Goal: Task Accomplishment & Management: Manage account settings

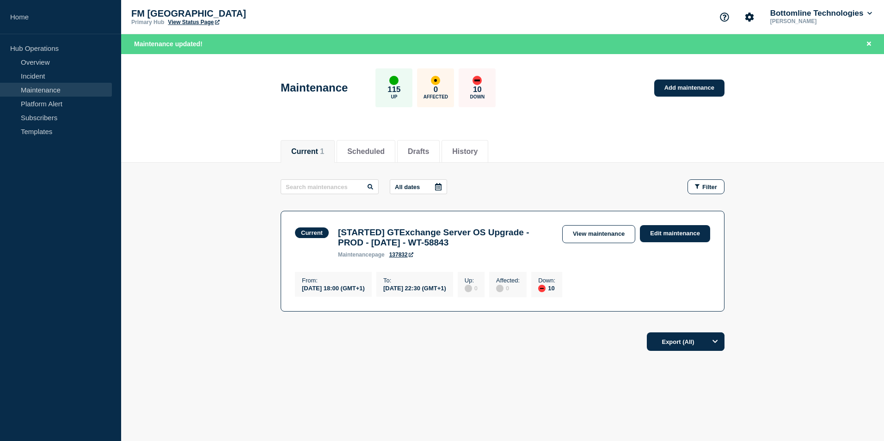
click at [776, 167] on main "All dates Filter Current 10 Down [STARTED] GTExchange Server OS Upgrade - PROD …" at bounding box center [502, 244] width 763 height 163
click at [680, 236] on link "Edit maintenance" at bounding box center [675, 233] width 70 height 17
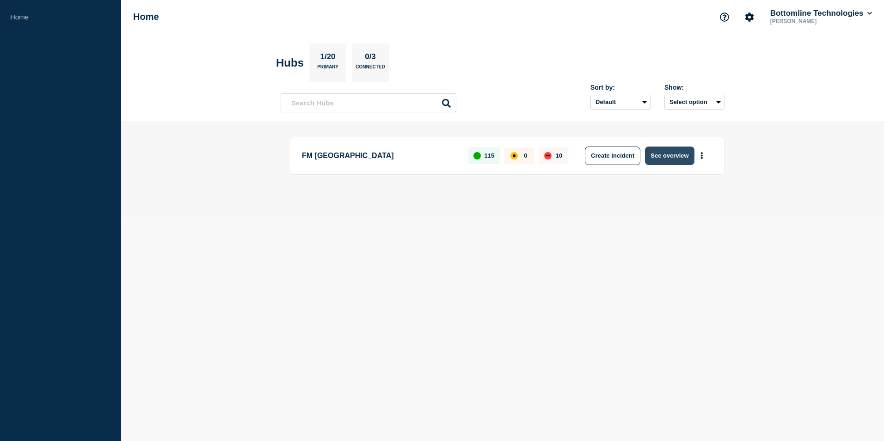
click at [668, 159] on button "See overview" at bounding box center [669, 156] width 49 height 18
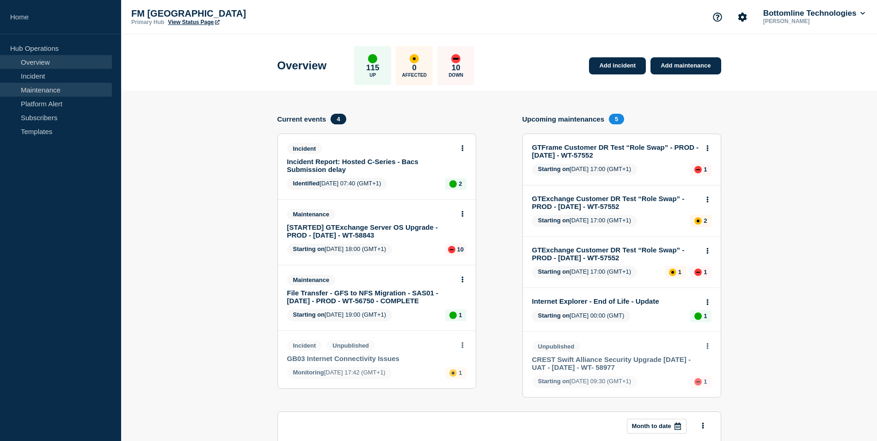
click at [45, 91] on link "Maintenance" at bounding box center [56, 90] width 112 height 14
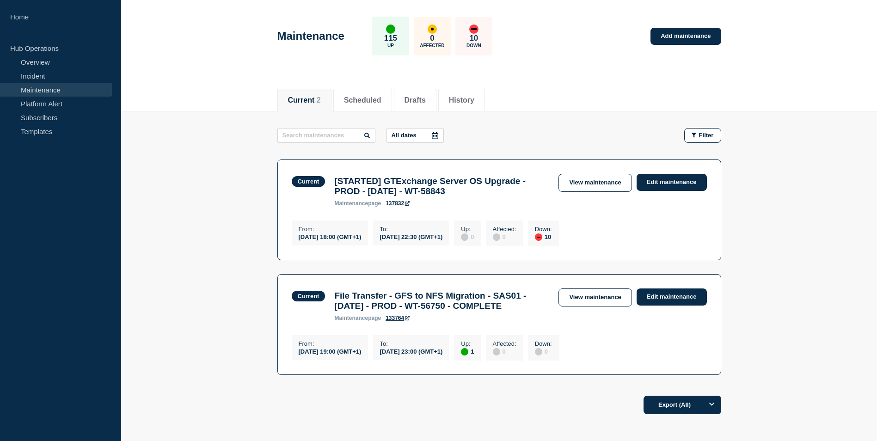
scroll to position [46, 0]
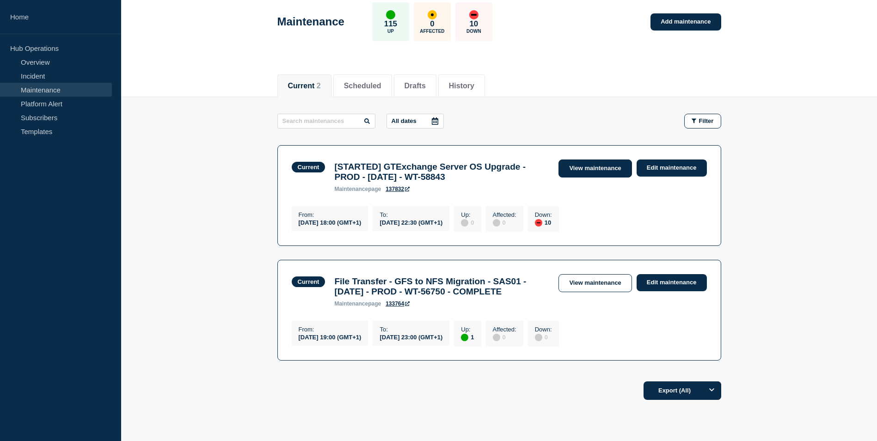
click at [592, 168] on link "View maintenance" at bounding box center [594, 168] width 73 height 18
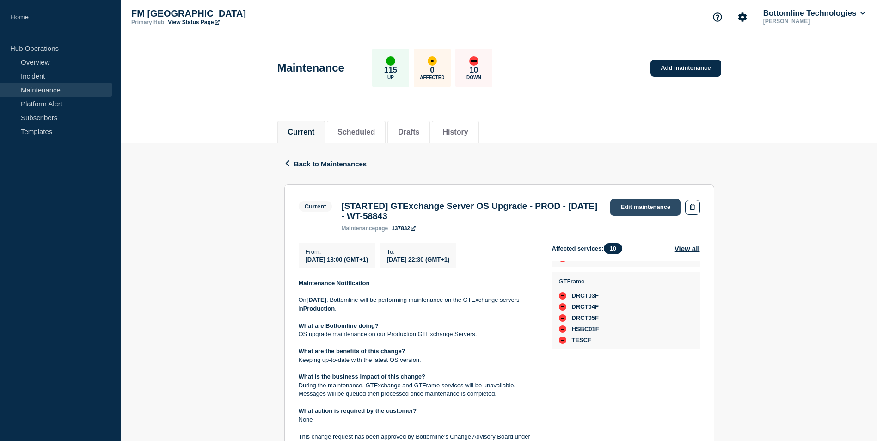
click at [648, 210] on link "Edit maintenance" at bounding box center [645, 207] width 70 height 17
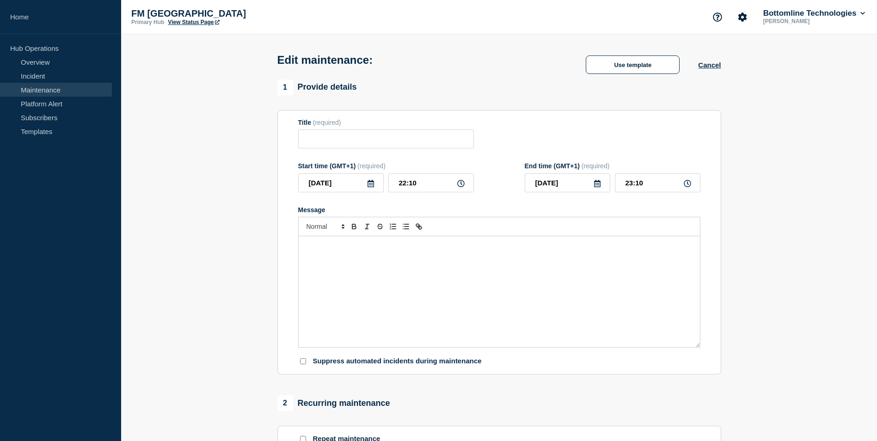
type input "[STARTED] GTExchange Server OS Upgrade - PROD - [DATE] - WT-58843"
type input "18:00"
type input "22:30"
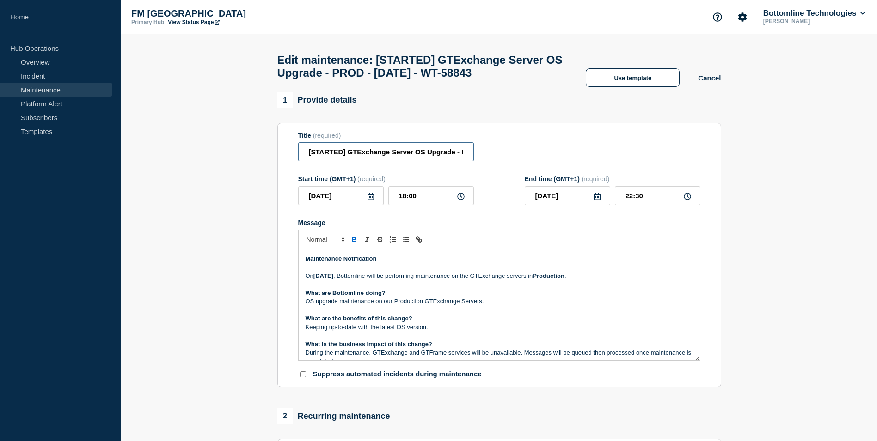
click at [330, 161] on input "[STARTED] GTExchange Server OS Upgrade - PROD - [DATE] - WT-58843" at bounding box center [386, 151] width 176 height 19
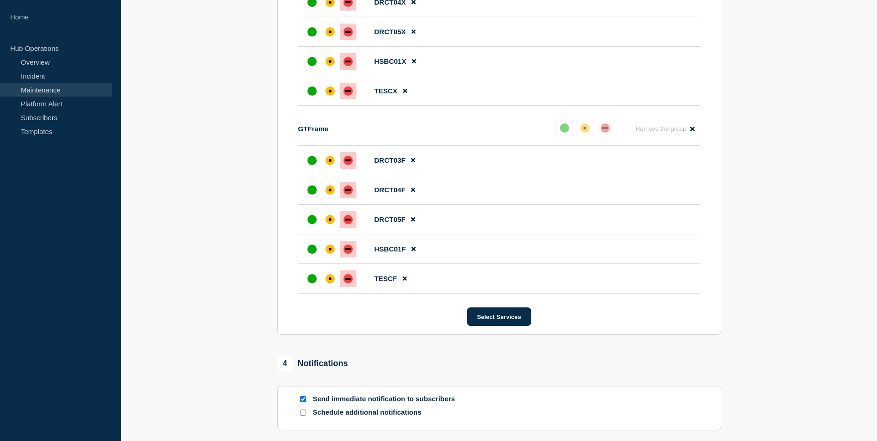
scroll to position [601, 0]
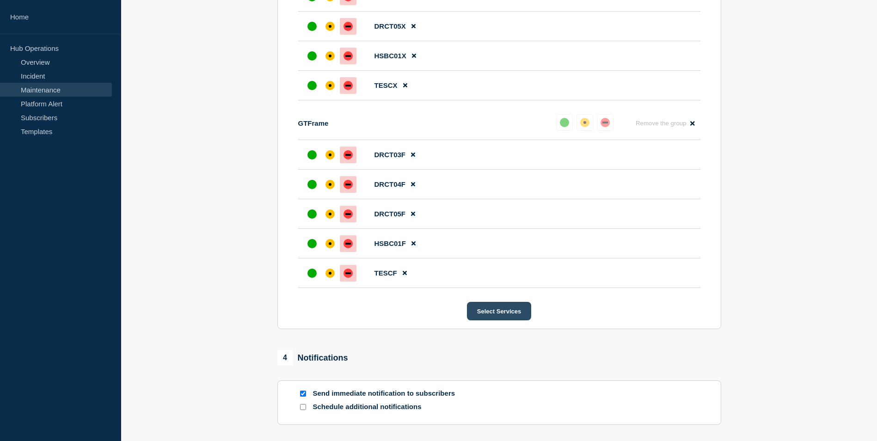
type input "[COMPLETED] GTExchange Server OS Upgrade - PROD - 13/SEPT/2025 - WT-58843"
click at [512, 320] on button "Select Services" at bounding box center [499, 311] width 64 height 18
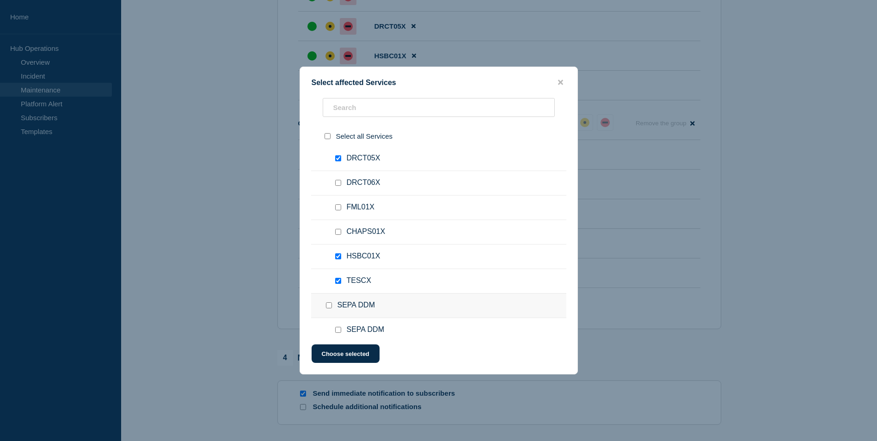
scroll to position [139, 0]
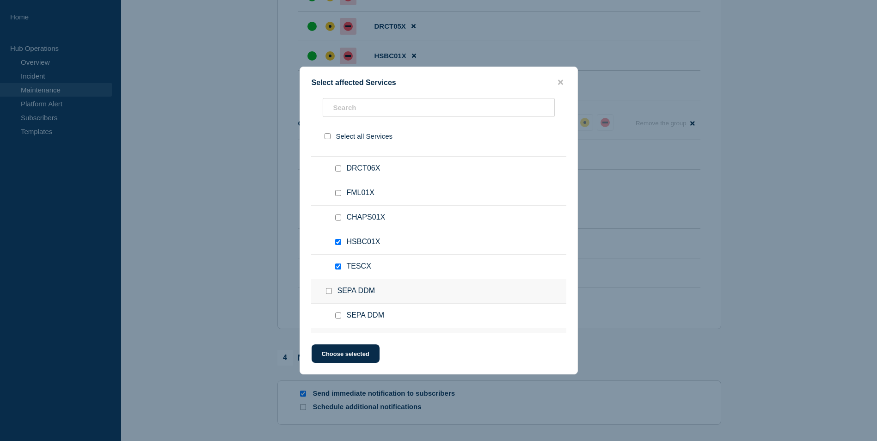
click at [340, 242] on input "HSBC01X checkbox" at bounding box center [338, 242] width 6 height 6
checkbox input "false"
click at [336, 269] on input "TESCX checkbox" at bounding box center [338, 266] width 6 height 6
checkbox input "false"
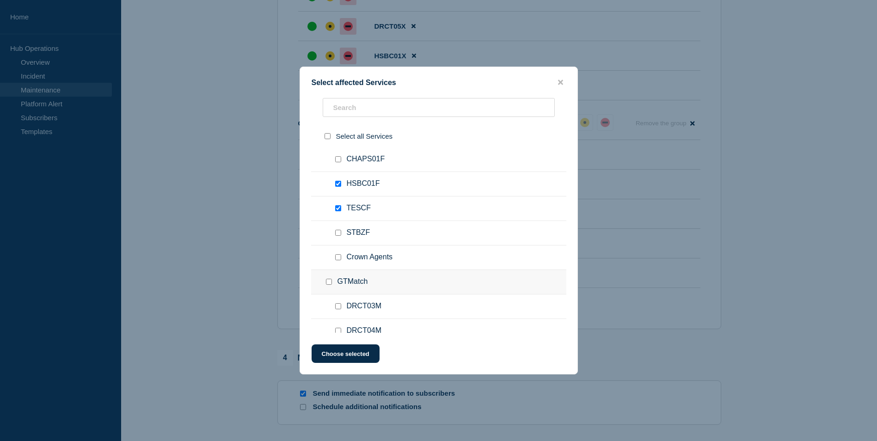
scroll to position [1386, 0]
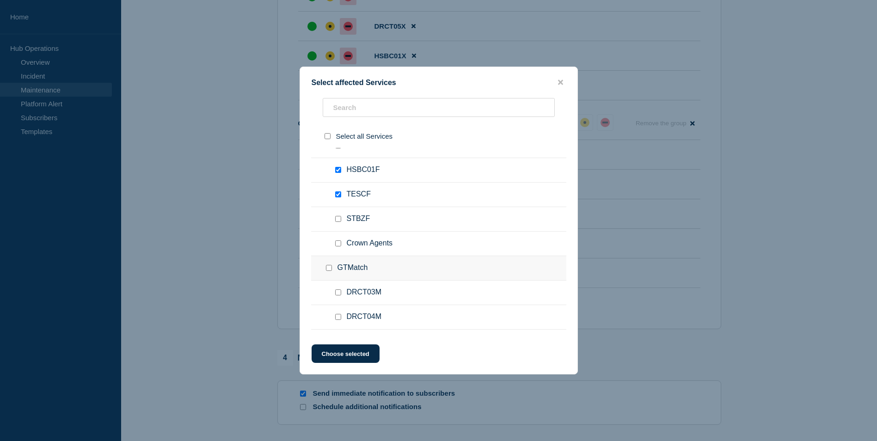
click at [339, 195] on input "TESCF checkbox" at bounding box center [338, 194] width 6 height 6
checkbox input "false"
click at [340, 172] on input "HSBC01F checkbox" at bounding box center [338, 170] width 6 height 6
checkbox input "false"
click at [371, 354] on button "Choose selected" at bounding box center [345, 353] width 68 height 18
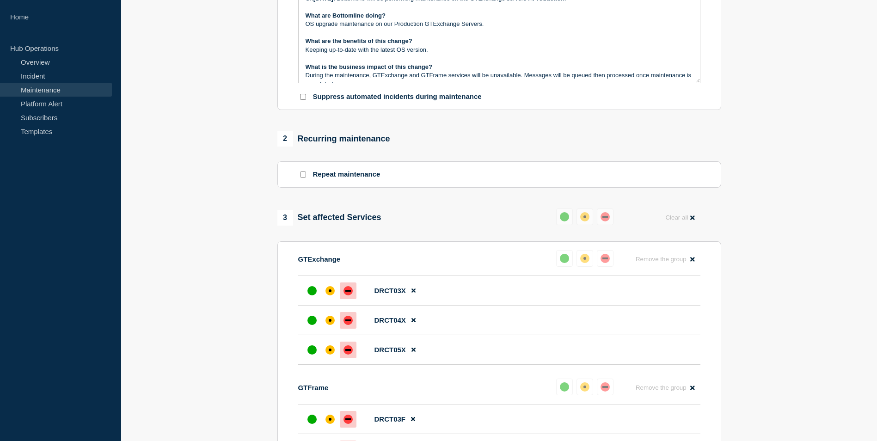
scroll to position [586, 0]
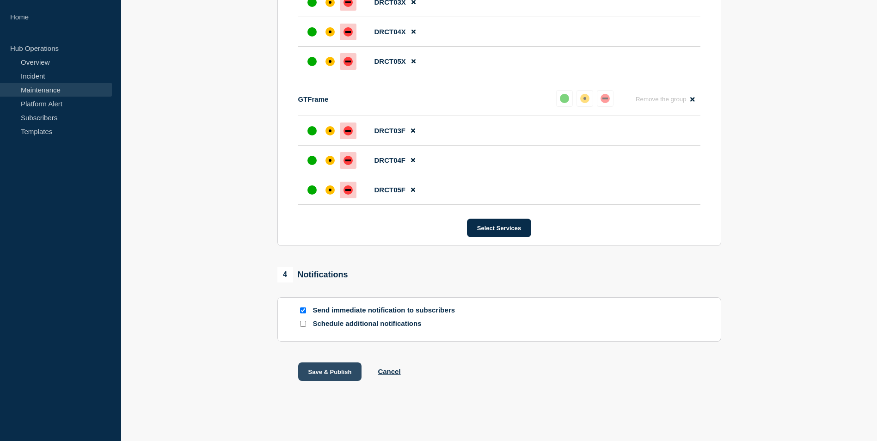
click at [344, 373] on button "Save & Publish" at bounding box center [330, 371] width 64 height 18
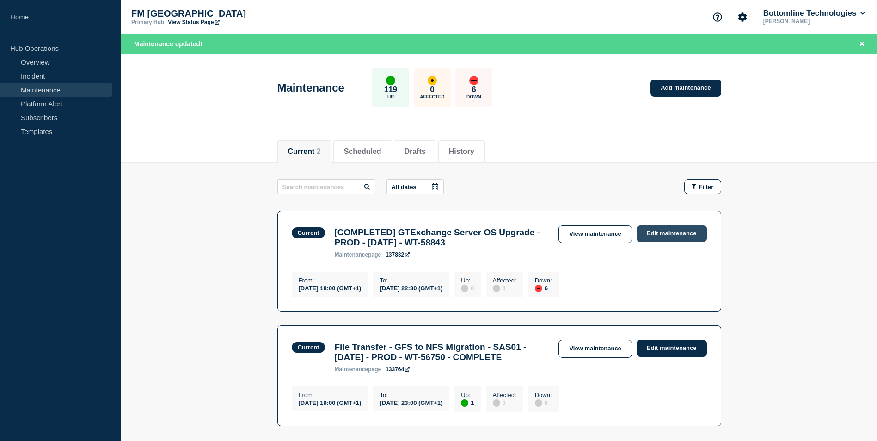
click at [675, 233] on link "Edit maintenance" at bounding box center [671, 233] width 70 height 17
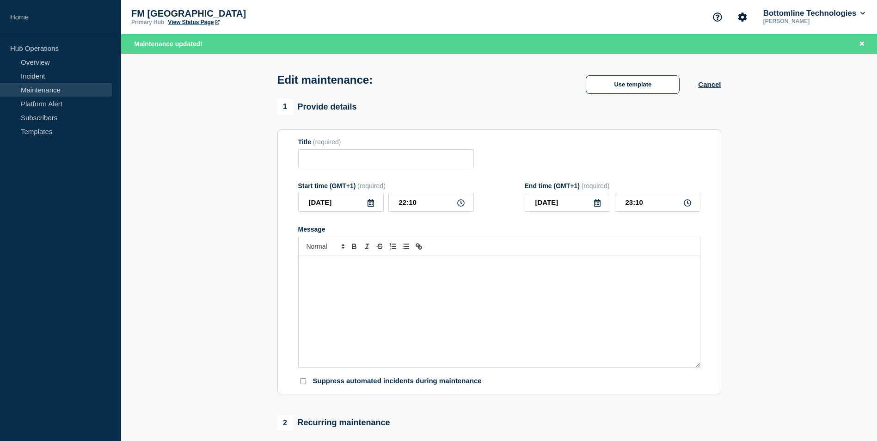
type input "[COMPLETED] GTExchange Server OS Upgrade - PROD - 13/SEPT/2025 - WT-58843"
type input "18:00"
type input "22:30"
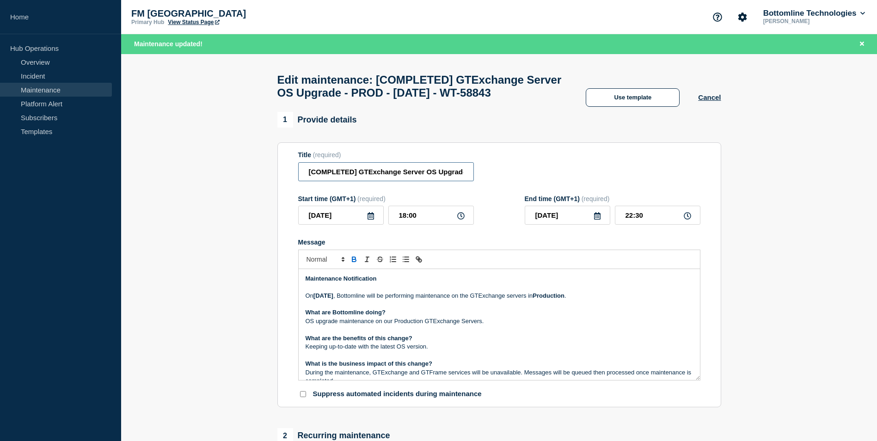
click at [336, 181] on input "[COMPLETED] GTExchange Server OS Upgrade - PROD - 13/SEPT/2025 - WT-58843" at bounding box center [386, 171] width 176 height 19
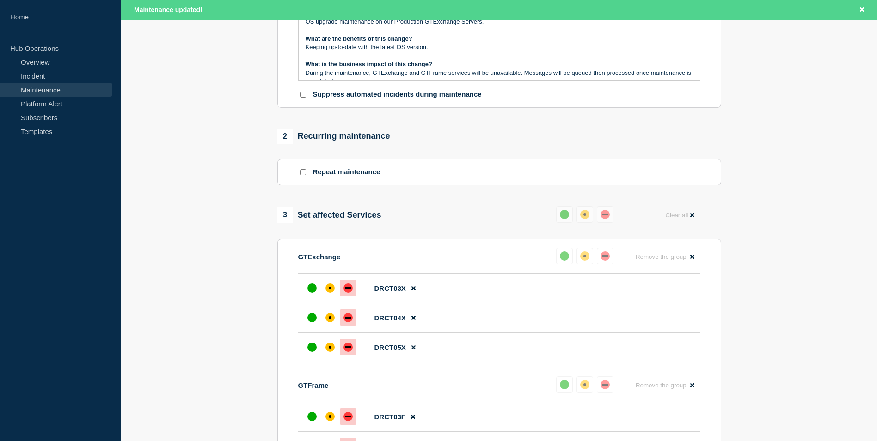
scroll to position [508, 0]
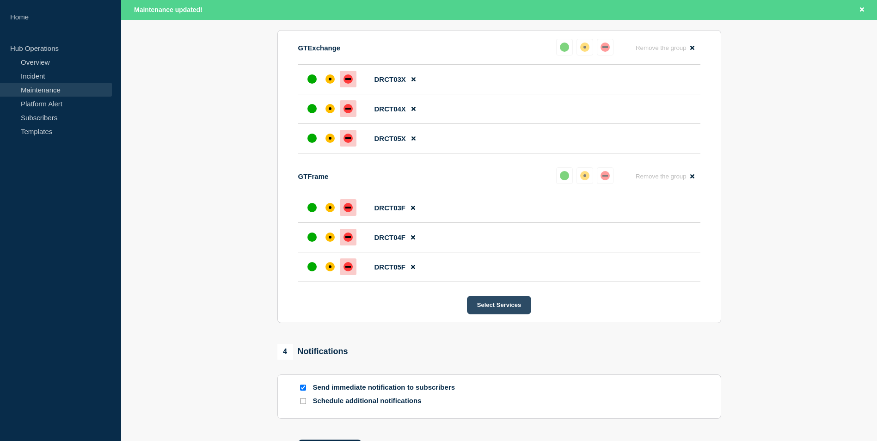
type input "[POSTPONED] GTExchange Server OS Upgrade - PROD - 13/SEPT/2025 - WT-58843"
click at [505, 314] on button "Select Services" at bounding box center [499, 305] width 64 height 18
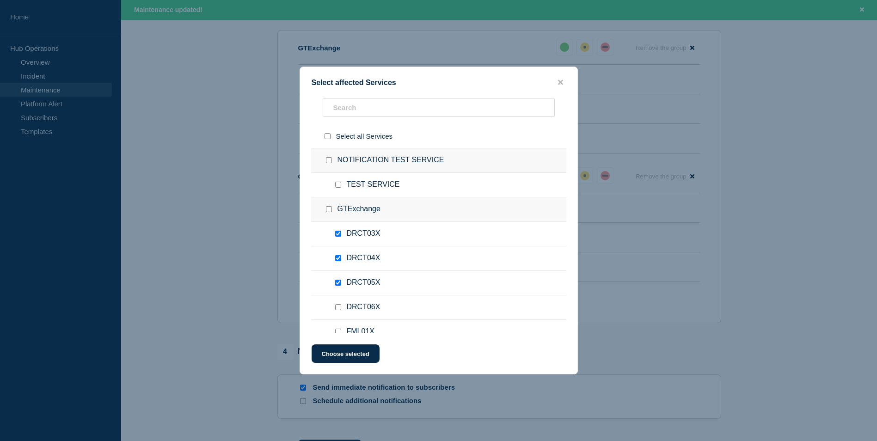
scroll to position [92, 0]
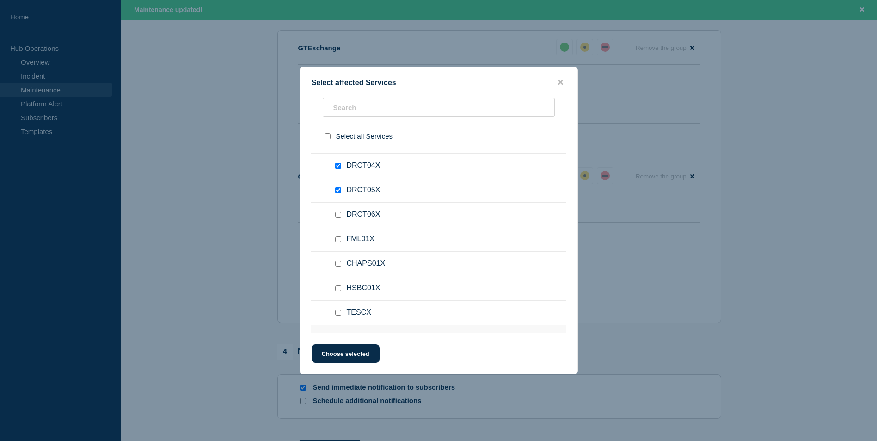
click at [340, 314] on input "TESCX checkbox" at bounding box center [338, 313] width 6 height 6
checkbox input "true"
click at [337, 291] on input "HSBC01X checkbox" at bounding box center [338, 288] width 6 height 6
checkbox input "true"
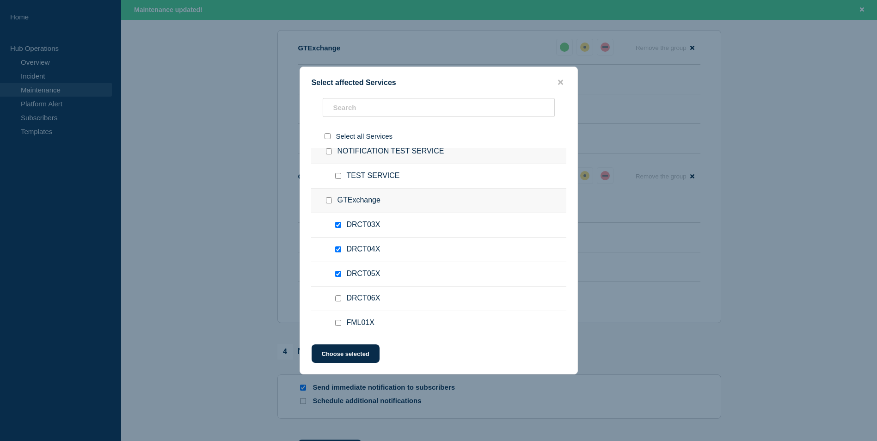
scroll to position [0, 0]
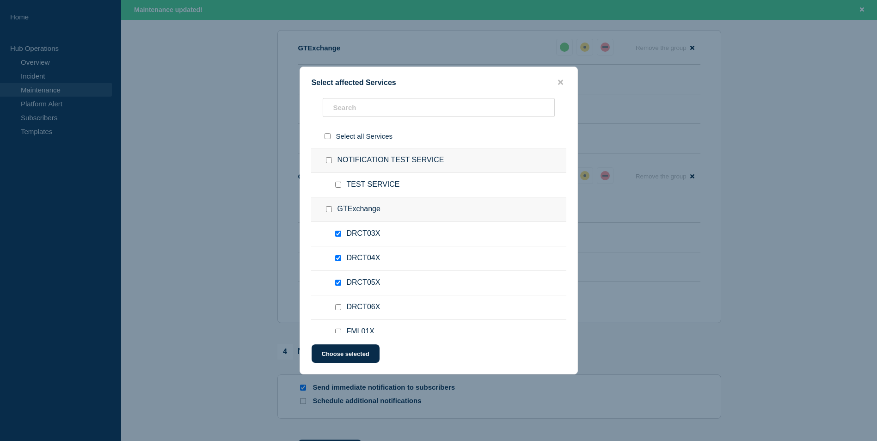
click at [339, 283] on input "DRCT05X checkbox" at bounding box center [338, 283] width 6 height 6
checkbox input "false"
click at [338, 262] on div at bounding box center [339, 258] width 13 height 9
drag, startPoint x: 338, startPoint y: 262, endPoint x: 339, endPoint y: 244, distance: 17.6
click at [340, 235] on input "DRCT03X checkbox" at bounding box center [338, 234] width 6 height 6
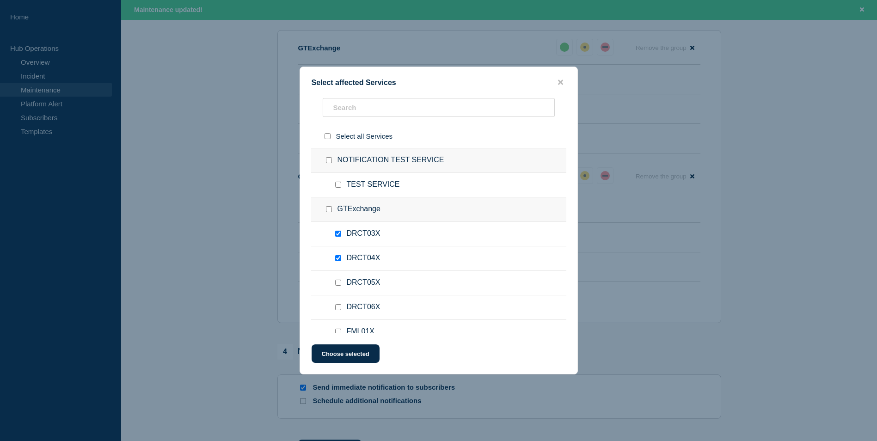
checkbox input "false"
click at [339, 260] on input "DRCT04X checkbox" at bounding box center [338, 258] width 6 height 6
checkbox input "false"
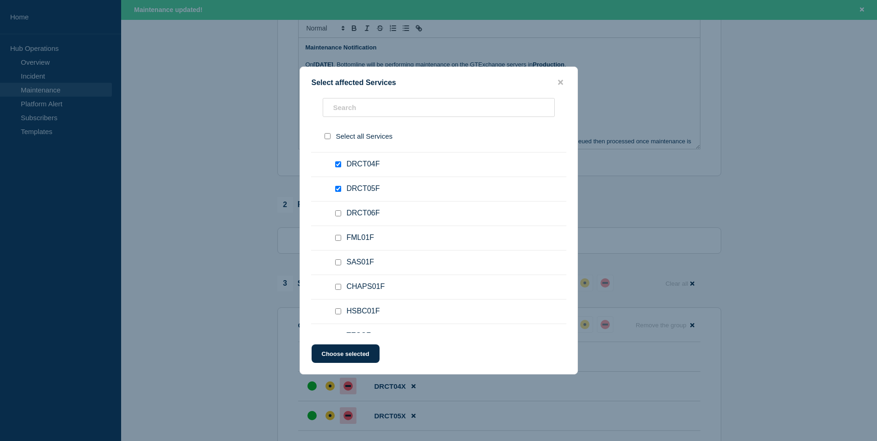
scroll to position [1340, 0]
click at [340, 242] on input "TESCF checkbox" at bounding box center [338, 241] width 6 height 6
checkbox input "true"
click at [340, 219] on input "HSBC01F checkbox" at bounding box center [338, 216] width 6 height 6
checkbox input "true"
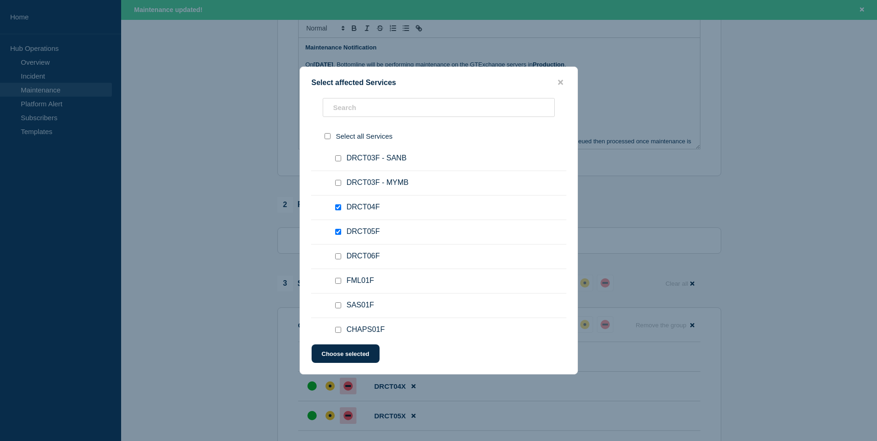
scroll to position [1202, 0]
click at [338, 235] on input "DRCT05F checkbox" at bounding box center [338, 232] width 6 height 6
checkbox input "false"
click at [337, 207] on input "DRCT04F checkbox" at bounding box center [338, 208] width 6 height 6
checkbox input "false"
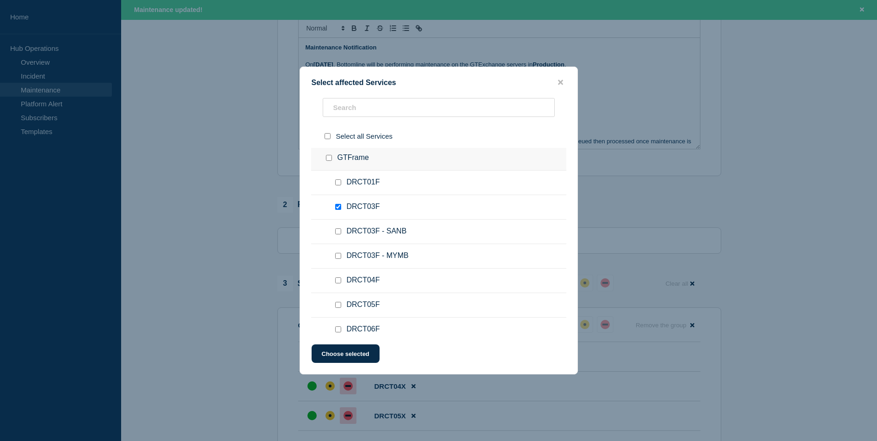
scroll to position [1109, 0]
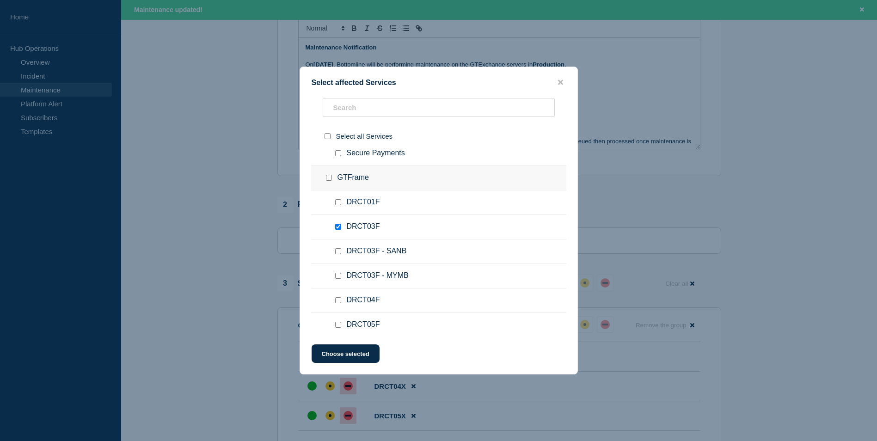
click at [341, 226] on input "DRCT03F checkbox" at bounding box center [338, 227] width 6 height 6
checkbox input "false"
click at [358, 352] on button "Choose selected" at bounding box center [345, 353] width 68 height 18
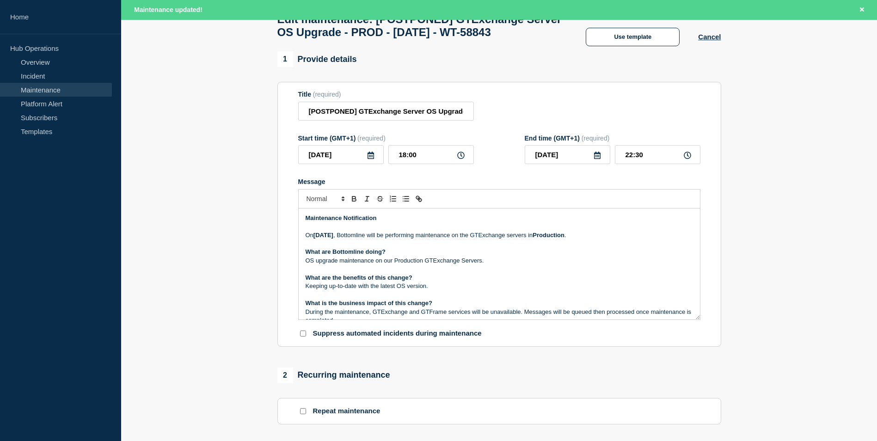
scroll to position [0, 0]
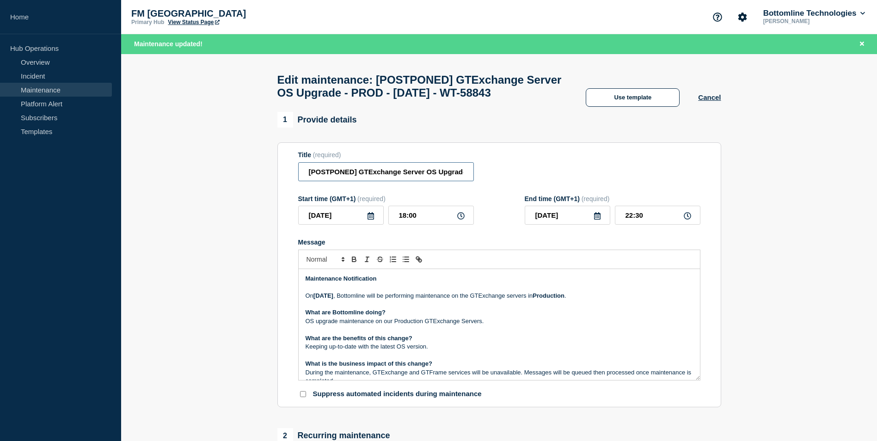
click at [333, 181] on input "[POSTPONED] GTExchange Server OS Upgrade - PROD - 13/SEPT/2025 - WT-58843" at bounding box center [386, 171] width 176 height 19
click at [306, 282] on strong "Maintenance Notification" at bounding box center [340, 278] width 71 height 7
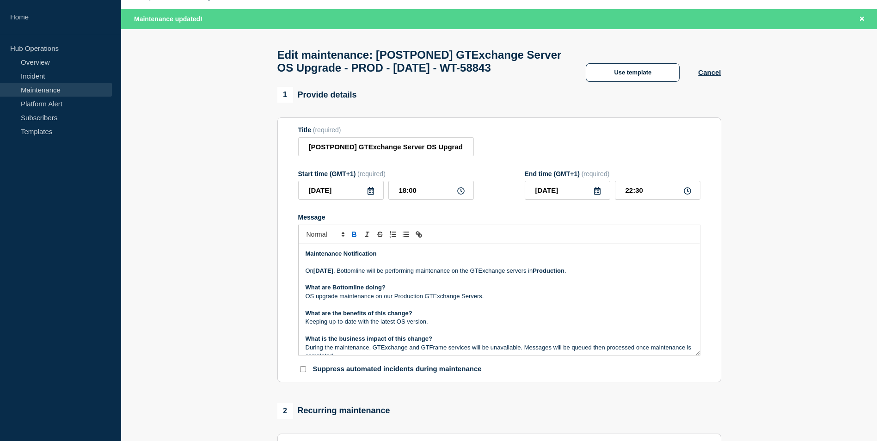
scroll to position [92, 0]
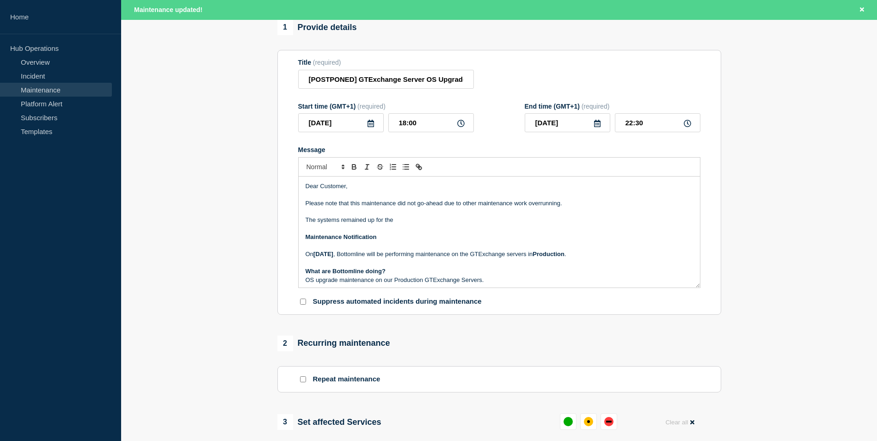
click at [448, 233] on p "Message" at bounding box center [498, 229] width 387 height 8
click at [429, 224] on p "The systems remained up for the" at bounding box center [498, 220] width 387 height 8
drag, startPoint x: 389, startPoint y: 256, endPoint x: 381, endPoint y: 254, distance: 8.1
click at [381, 241] on p "Bottomline will be in contact as soon as" at bounding box center [498, 237] width 387 height 8
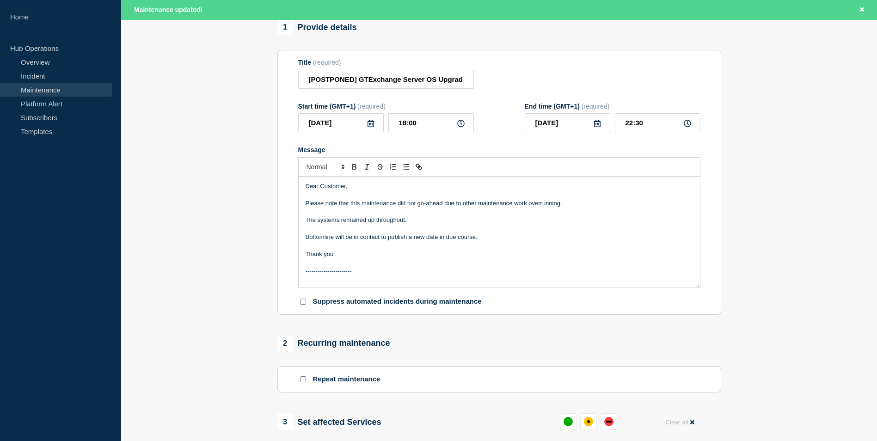
click at [629, 208] on p "Please note that this maintenance did not go-ahead due to other maintenance wor…" at bounding box center [498, 203] width 387 height 8
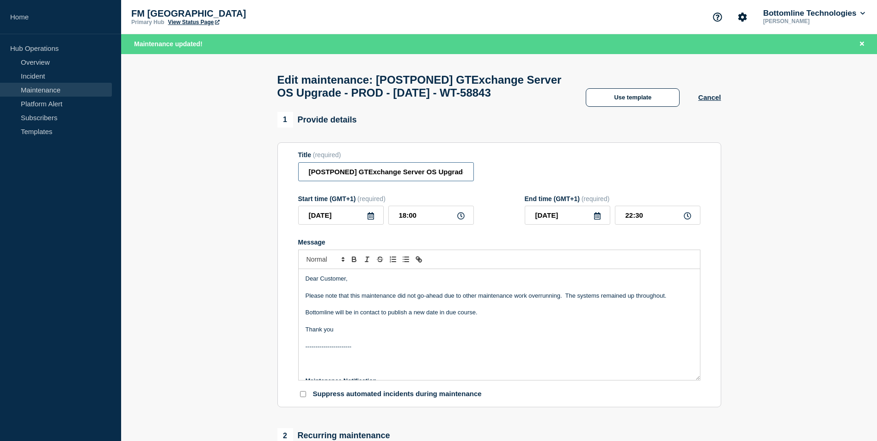
scroll to position [0, 119]
drag, startPoint x: 486, startPoint y: 189, endPoint x: 694, endPoint y: 193, distance: 207.6
click at [694, 181] on div "Title (required) [POSTPONED] GTExchange Server OS Upgrade - PROD - 13/SEPT/2025…" at bounding box center [499, 166] width 402 height 30
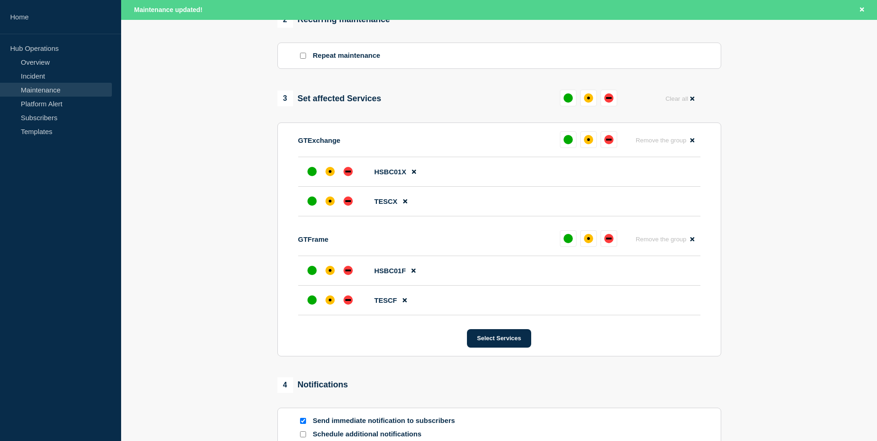
scroll to position [546, 0]
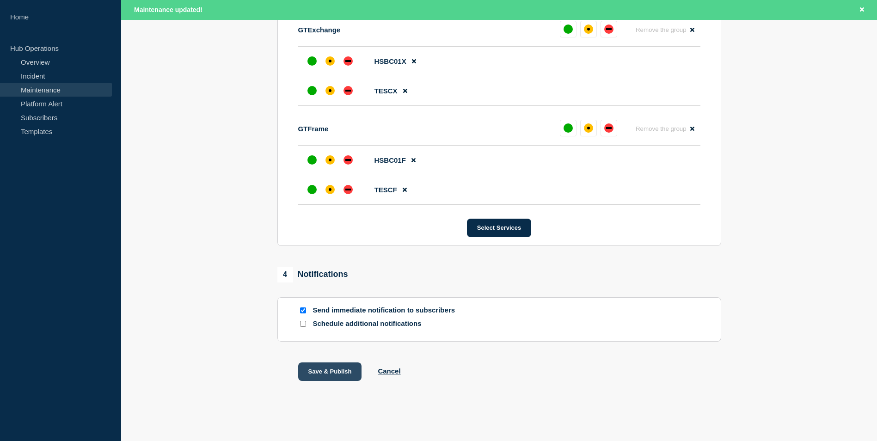
click at [329, 372] on button "Save & Publish" at bounding box center [330, 371] width 64 height 18
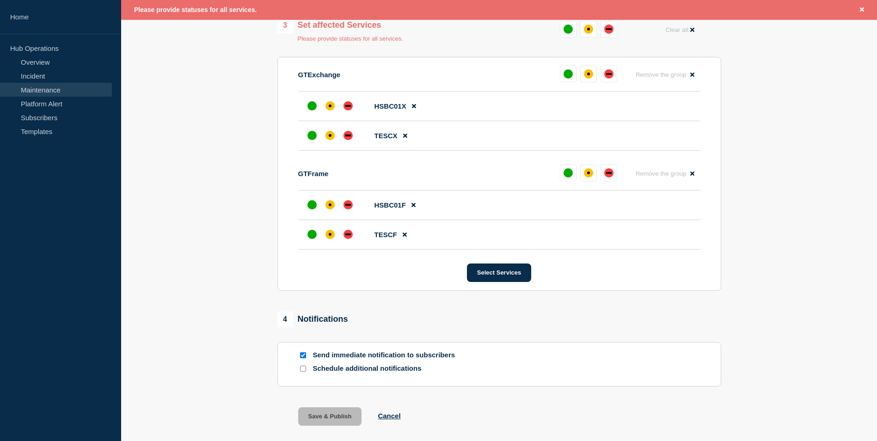
scroll to position [322, 0]
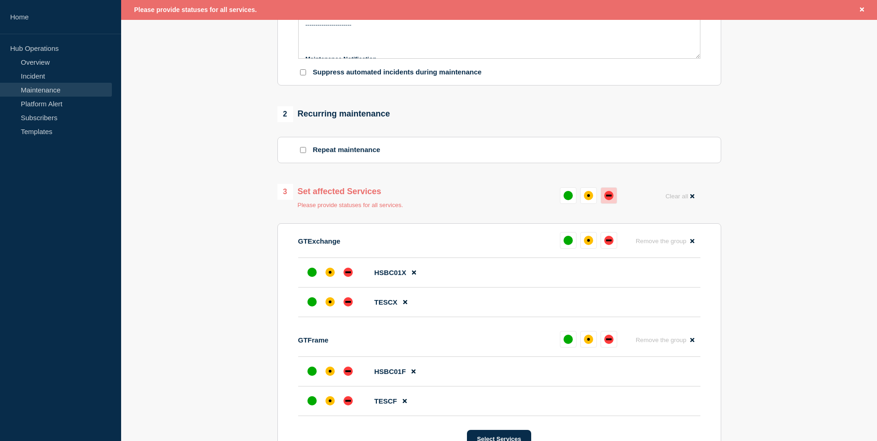
click at [612, 200] on div "down" at bounding box center [608, 195] width 9 height 9
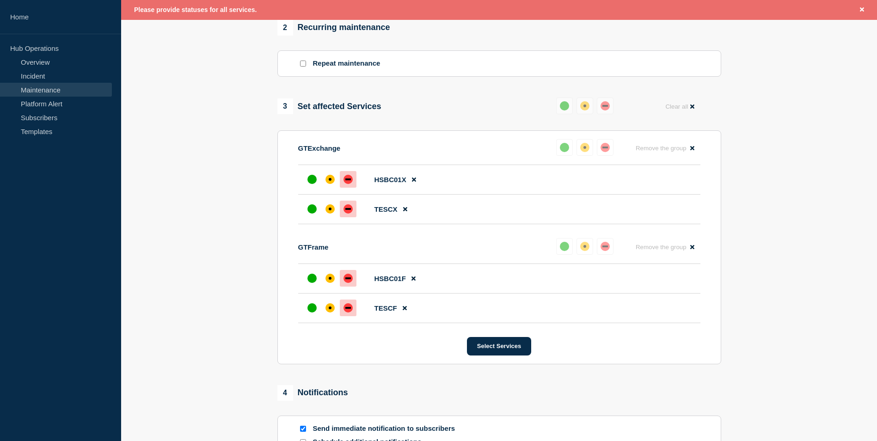
scroll to position [546, 0]
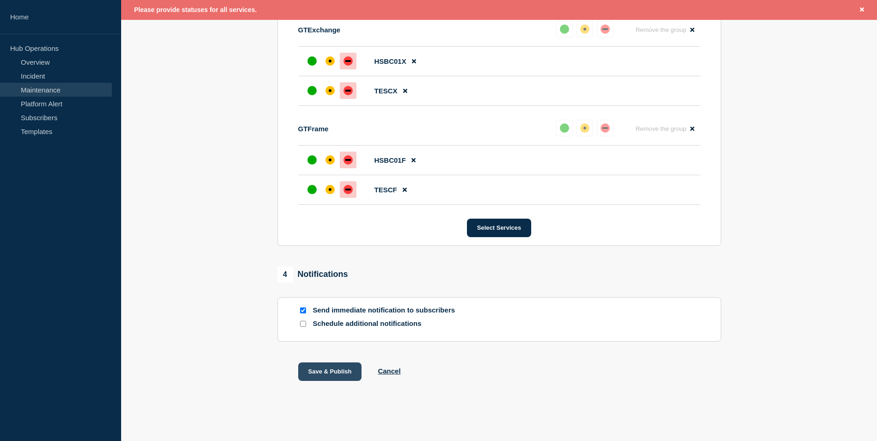
click at [344, 374] on button "Save & Publish" at bounding box center [330, 371] width 64 height 18
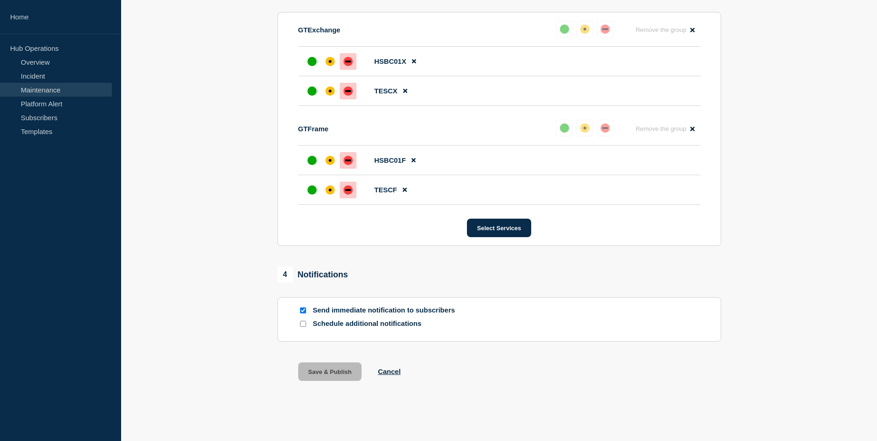
scroll to position [526, 0]
